Goal: Check status: Check status

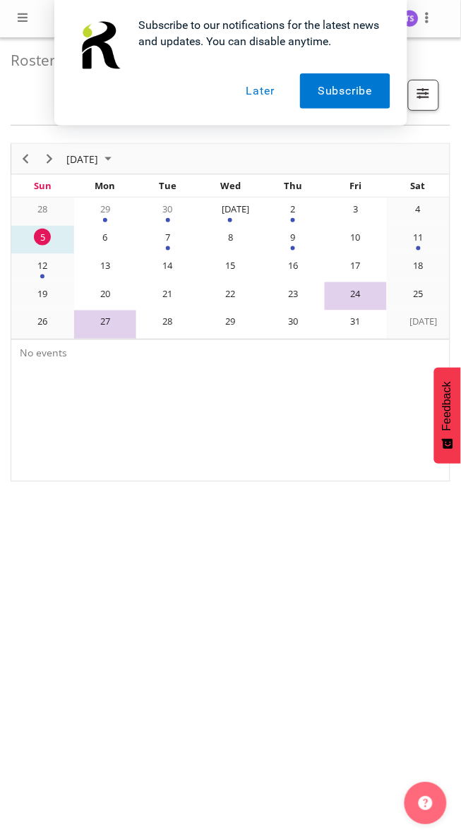
click at [255, 93] on button "Later" at bounding box center [260, 90] width 63 height 35
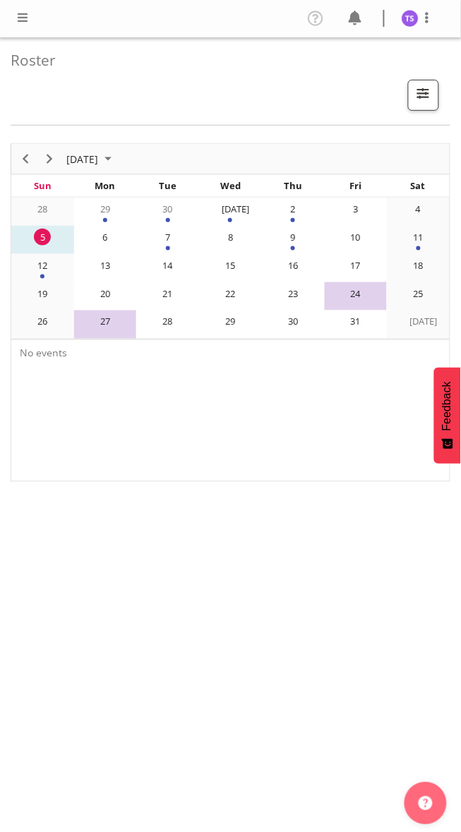
click at [23, 23] on span at bounding box center [22, 17] width 17 height 17
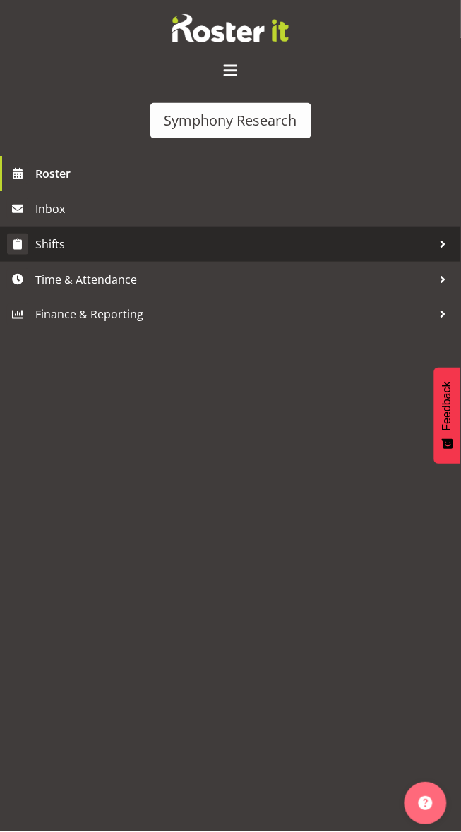
click at [50, 241] on span "Shifts" at bounding box center [233, 243] width 397 height 21
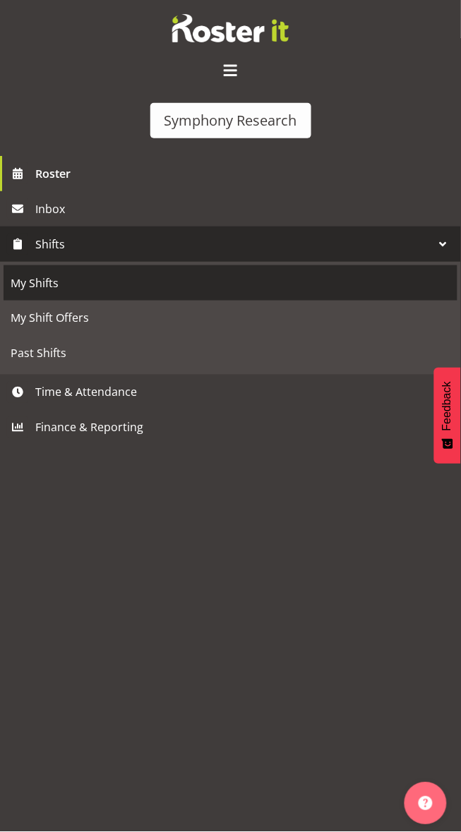
click at [26, 287] on span "My Shifts" at bounding box center [230, 282] width 439 height 21
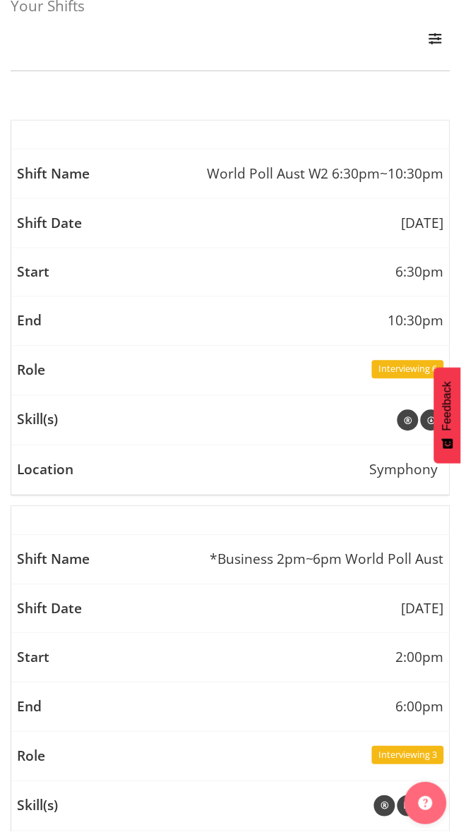
scroll to position [57, 0]
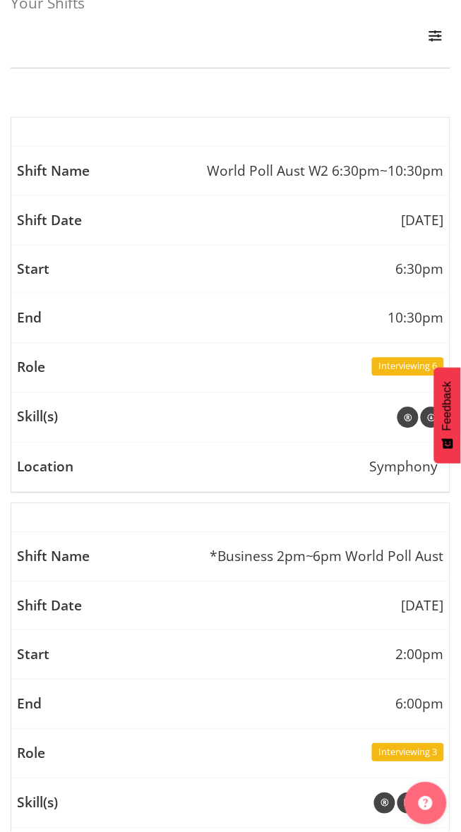
click at [212, 422] on td at bounding box center [230, 418] width 438 height 50
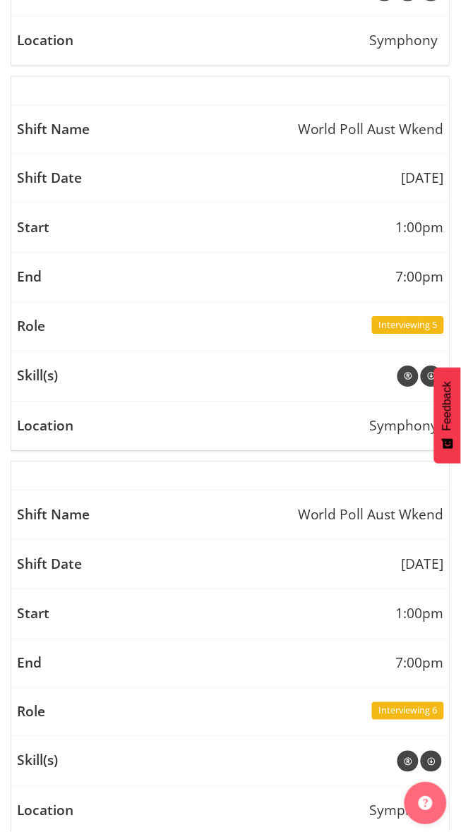
scroll to position [876, 0]
